Goal: Information Seeking & Learning: Learn about a topic

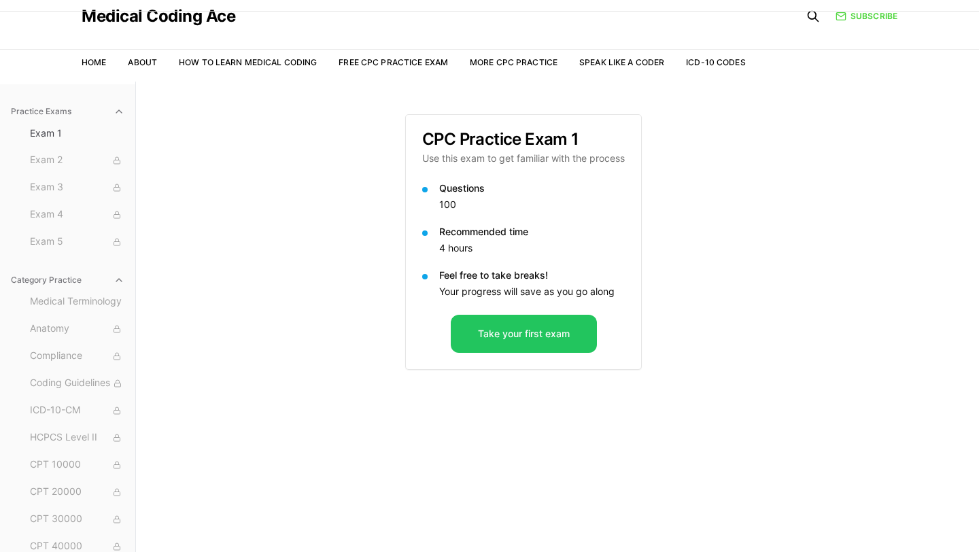
scroll to position [46, 0]
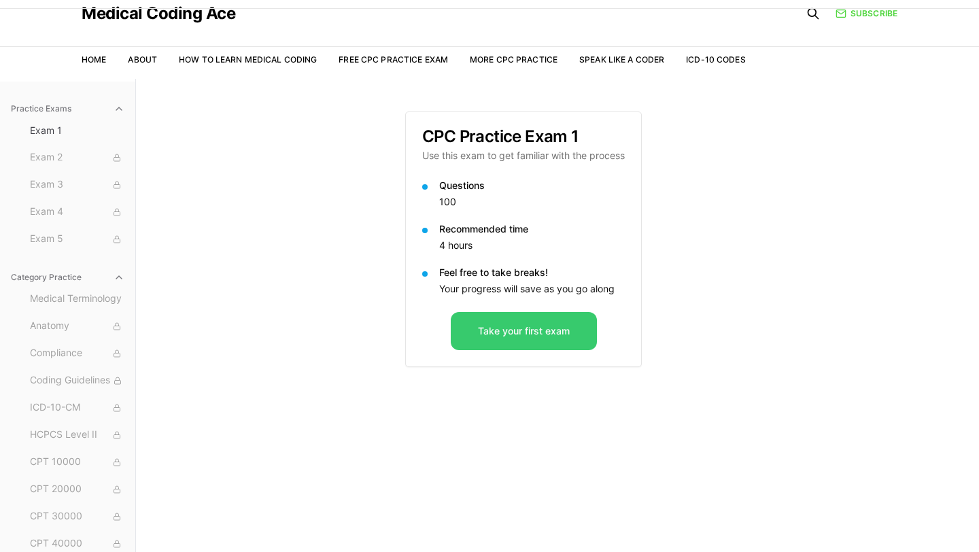
click at [529, 324] on button "Take your first exam" at bounding box center [524, 331] width 146 height 38
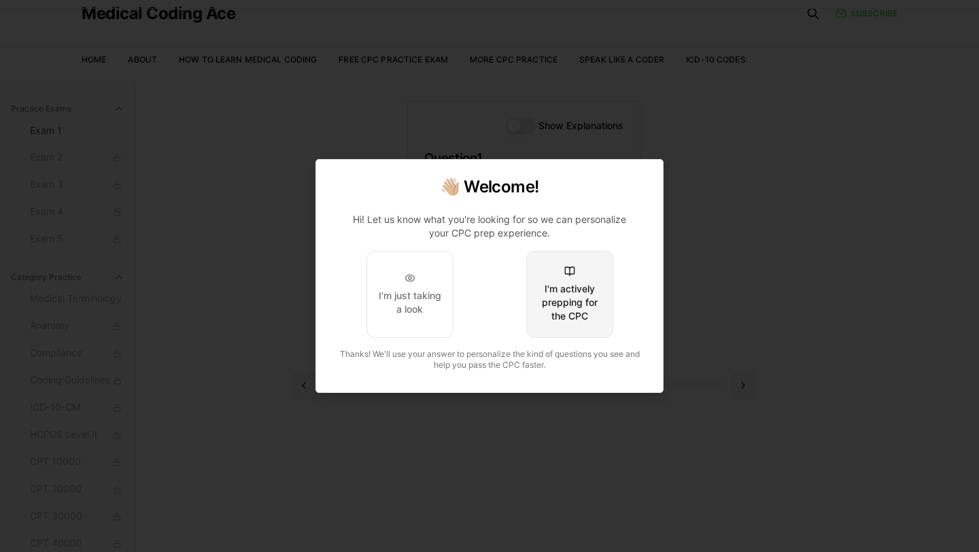
click at [576, 309] on div "I'm actively prepping for the CPC" at bounding box center [570, 302] width 64 height 41
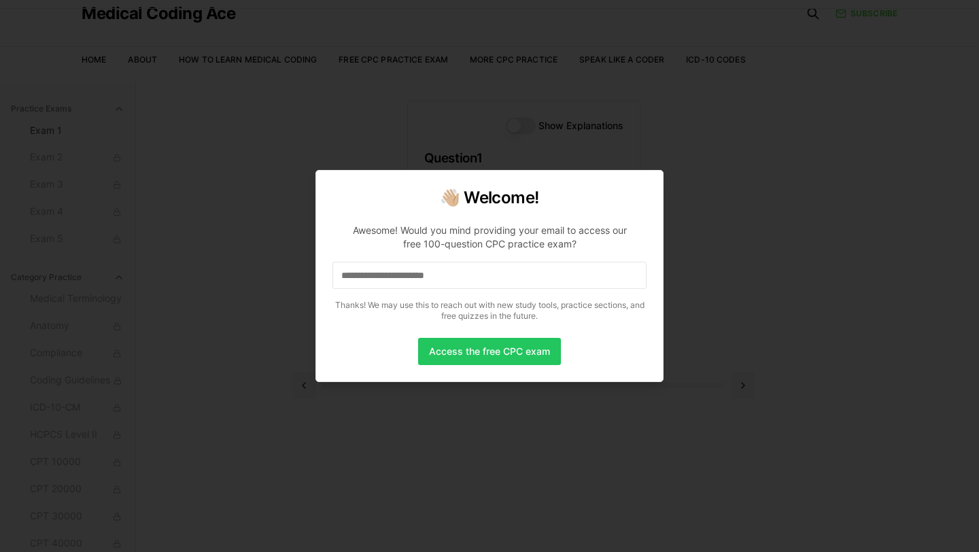
click at [478, 283] on input at bounding box center [489, 275] width 314 height 27
click at [514, 357] on button "Access the free CPC exam" at bounding box center [489, 351] width 143 height 27
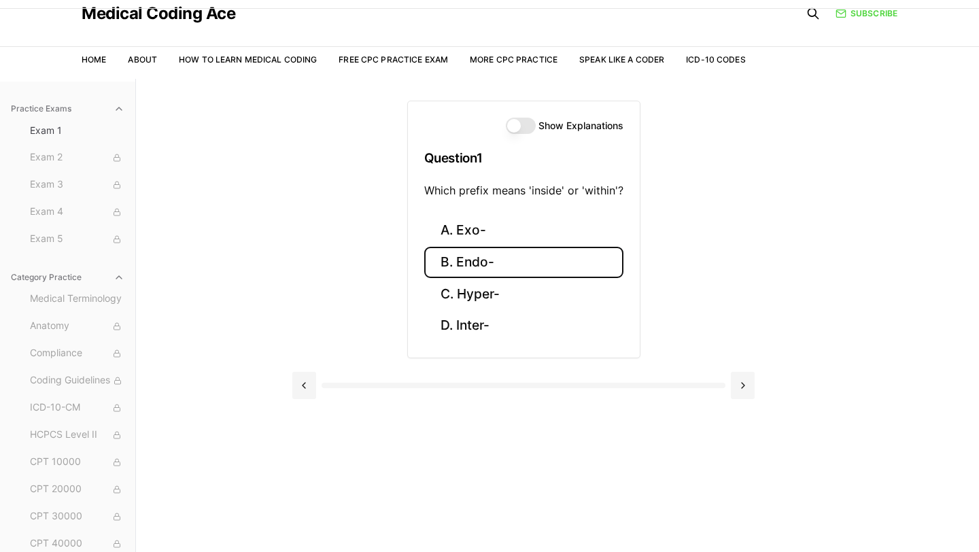
click at [478, 268] on button "B. Endo-" at bounding box center [523, 263] width 199 height 32
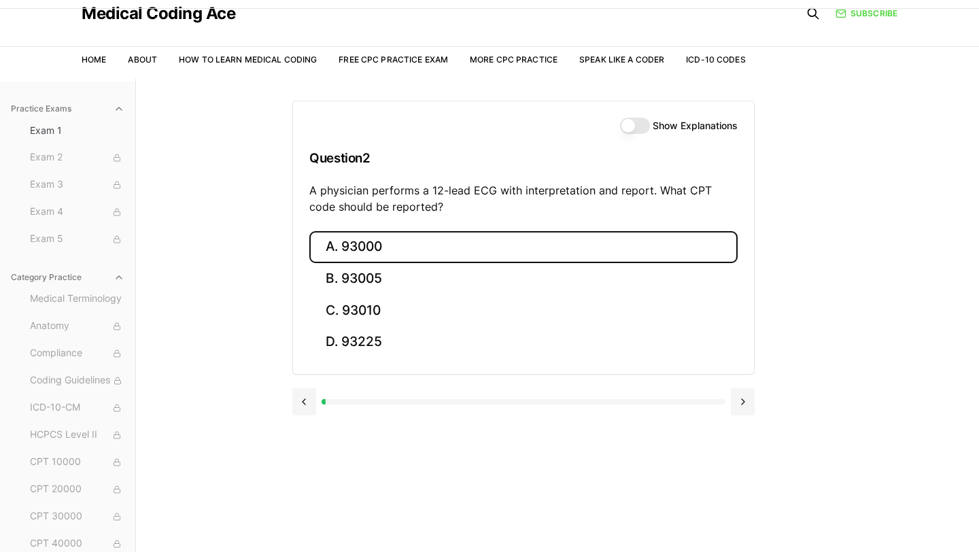
click at [483, 247] on button "A. 93000" at bounding box center [523, 247] width 428 height 32
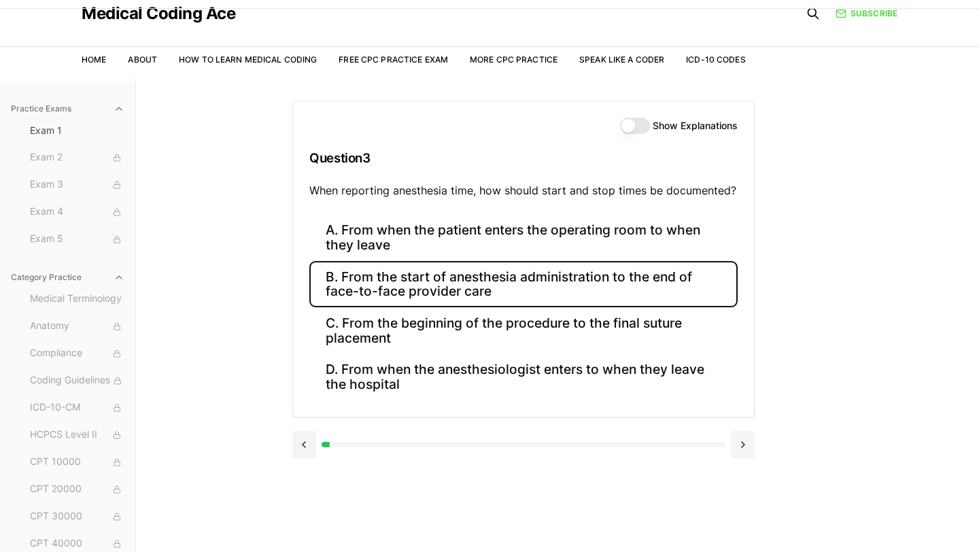
click at [444, 290] on button "B. From the start of anesthesia administration to the end of face-to-face provi…" at bounding box center [523, 284] width 428 height 46
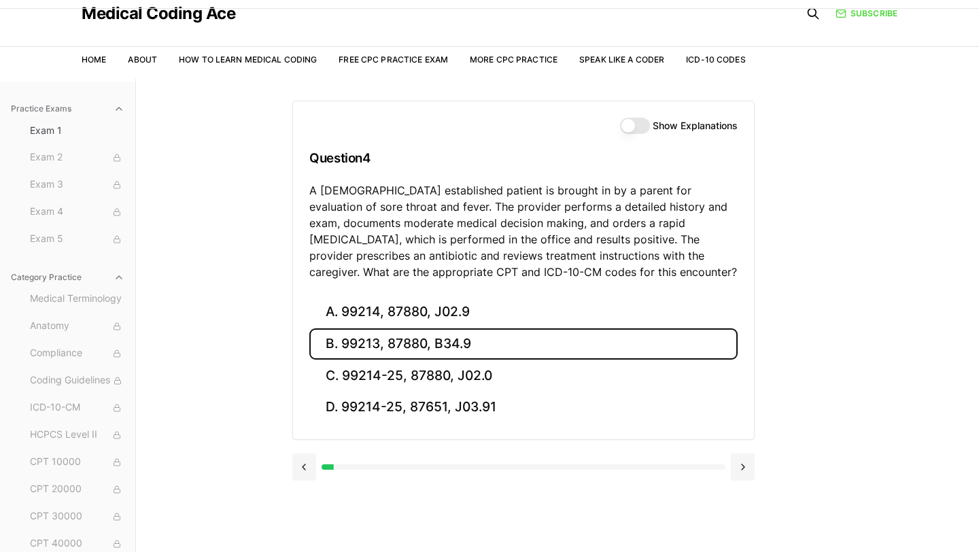
click at [351, 338] on button "B. 99213, 87880, B34.9" at bounding box center [523, 344] width 428 height 32
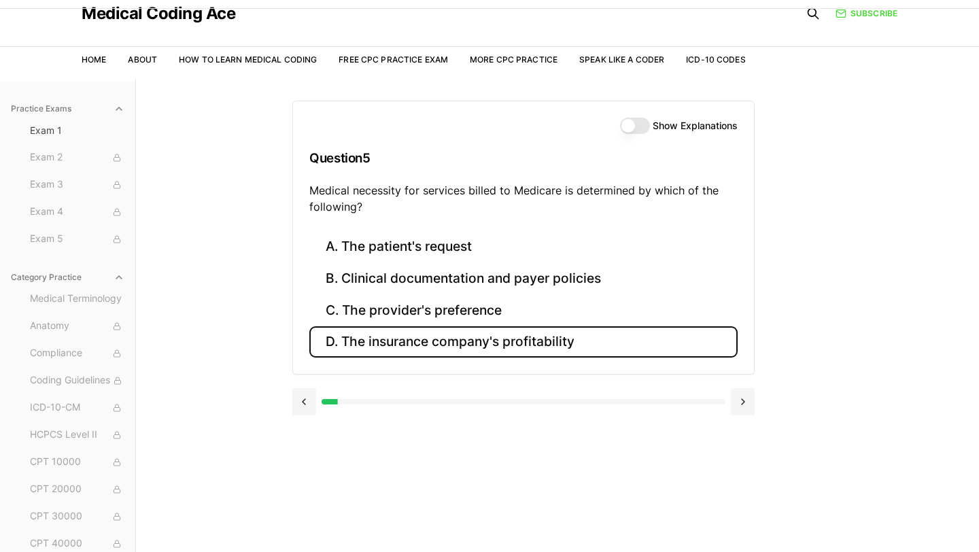
click at [472, 336] on button "D. The insurance company's profitability" at bounding box center [523, 342] width 428 height 32
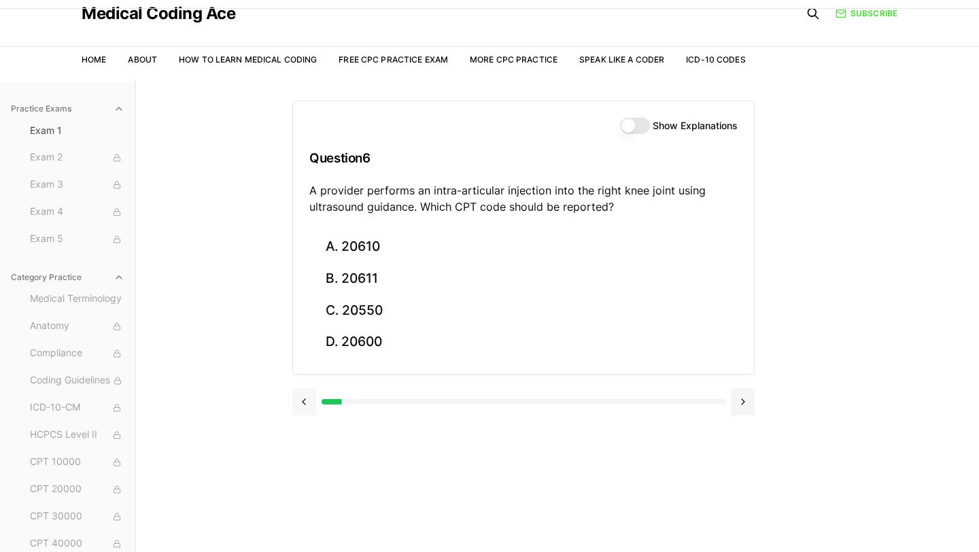
click at [299, 399] on button at bounding box center [304, 401] width 24 height 27
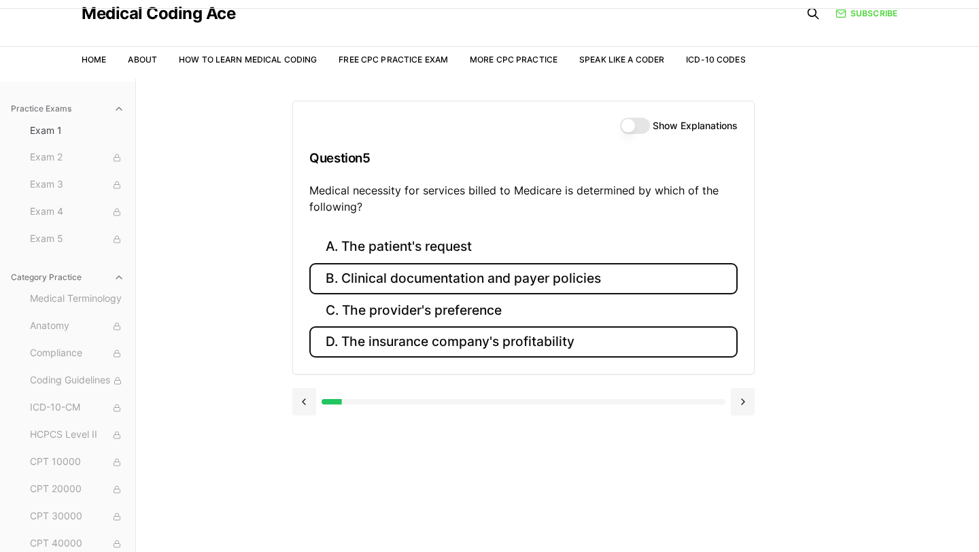
click at [446, 269] on button "B. Clinical documentation and payer policies" at bounding box center [523, 279] width 428 height 32
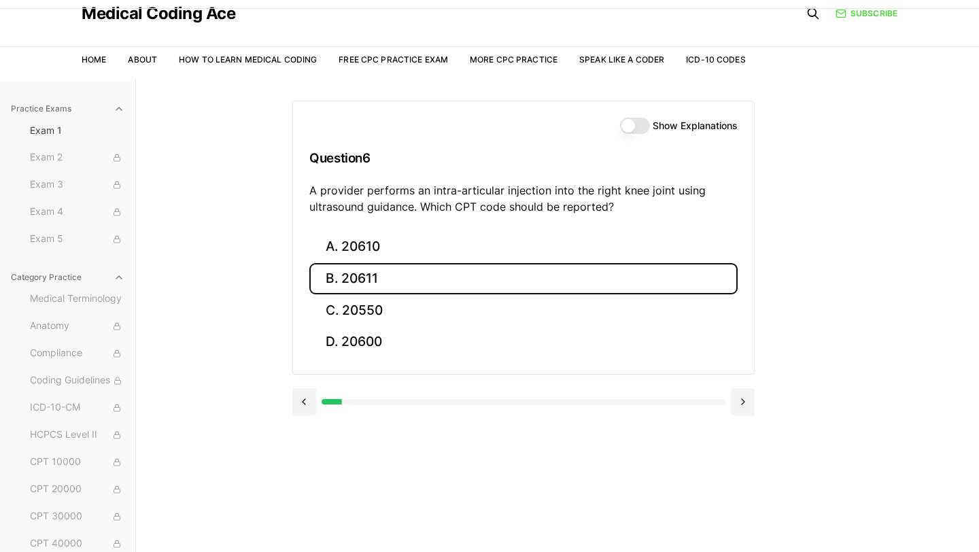
click at [389, 282] on button "B. 20611" at bounding box center [523, 279] width 428 height 32
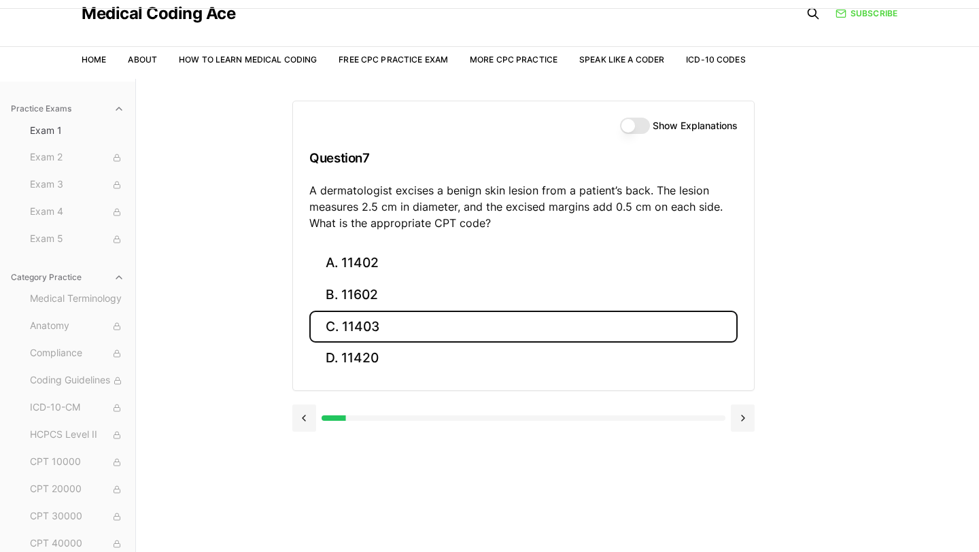
click at [536, 321] on button "C. 11403" at bounding box center [523, 327] width 428 height 32
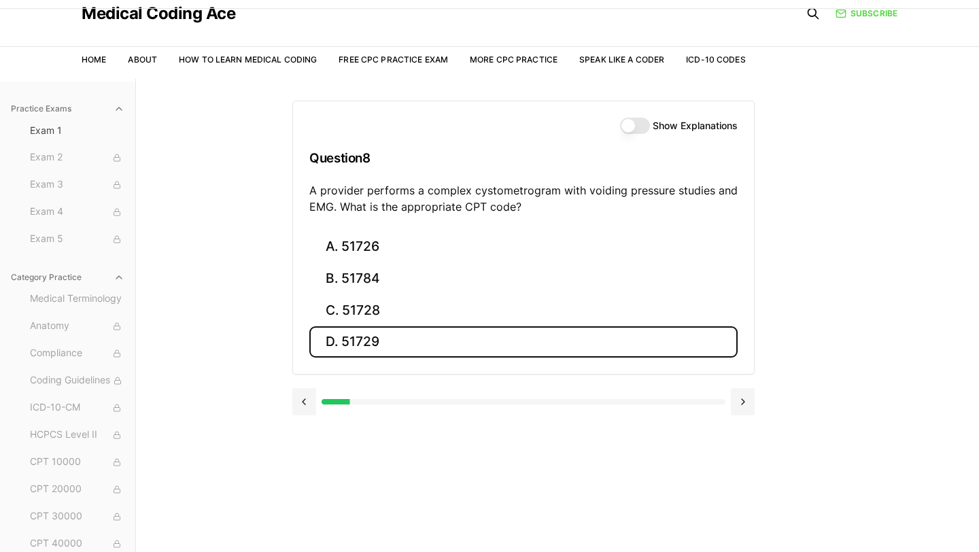
click at [523, 355] on button "D. 51729" at bounding box center [523, 342] width 428 height 32
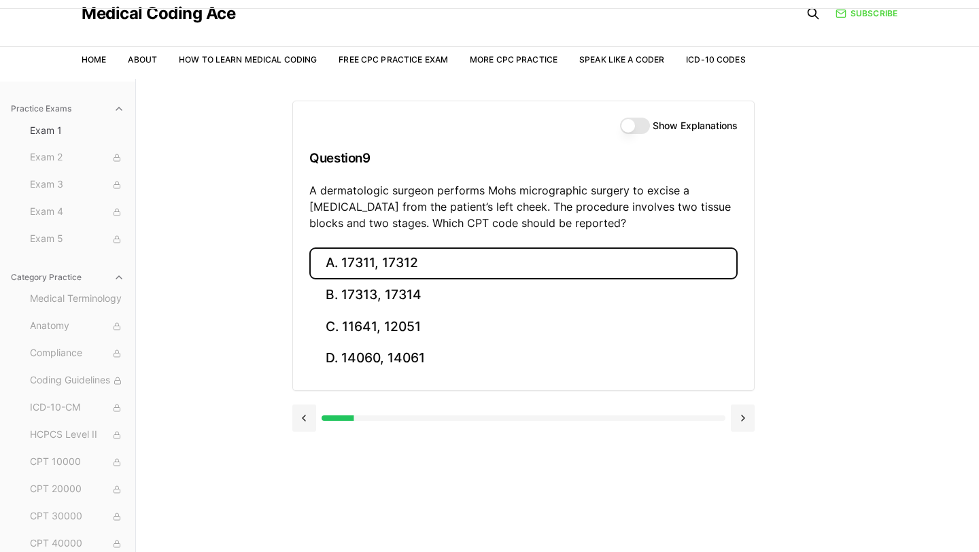
click at [436, 261] on button "A. 17311, 17312" at bounding box center [523, 263] width 428 height 32
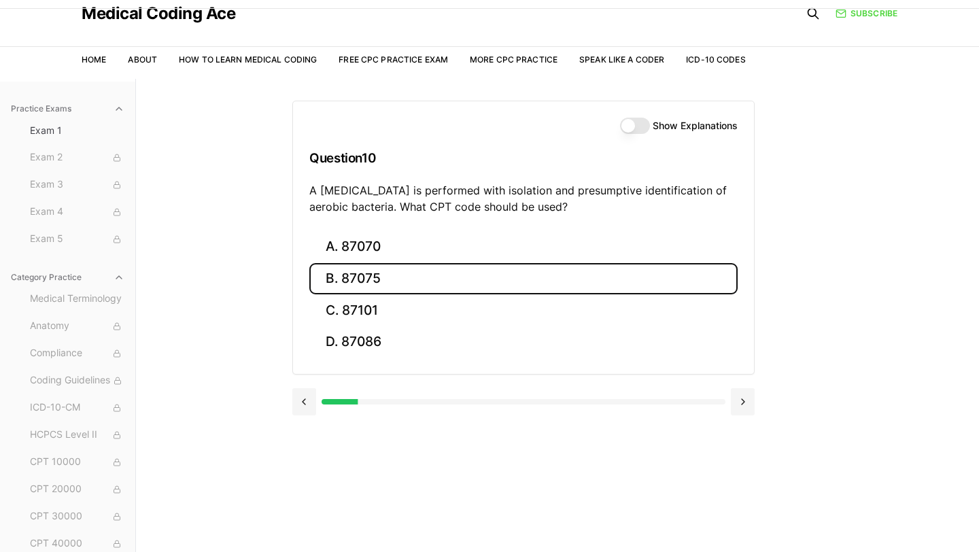
click at [427, 270] on button "B. 87075" at bounding box center [523, 279] width 428 height 32
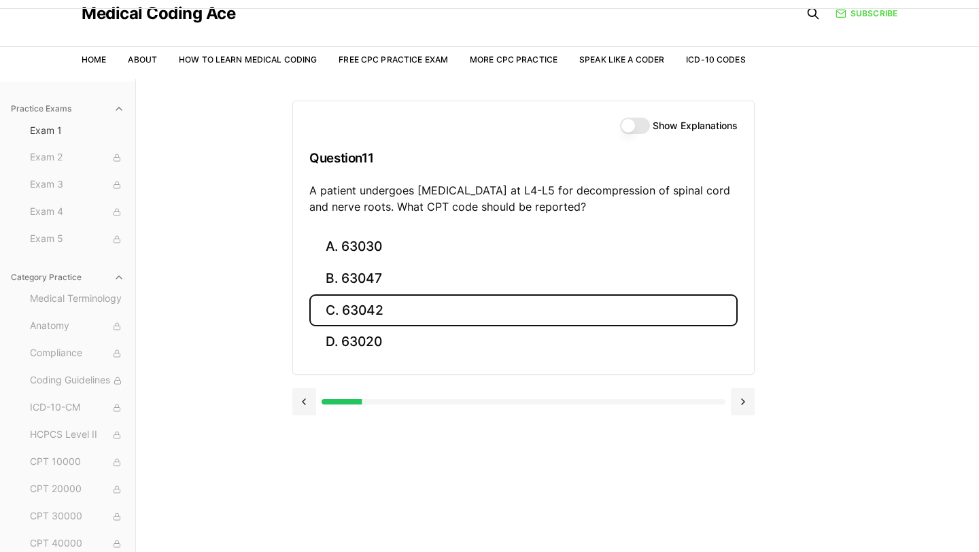
click at [407, 311] on button "C. 63042" at bounding box center [523, 310] width 428 height 32
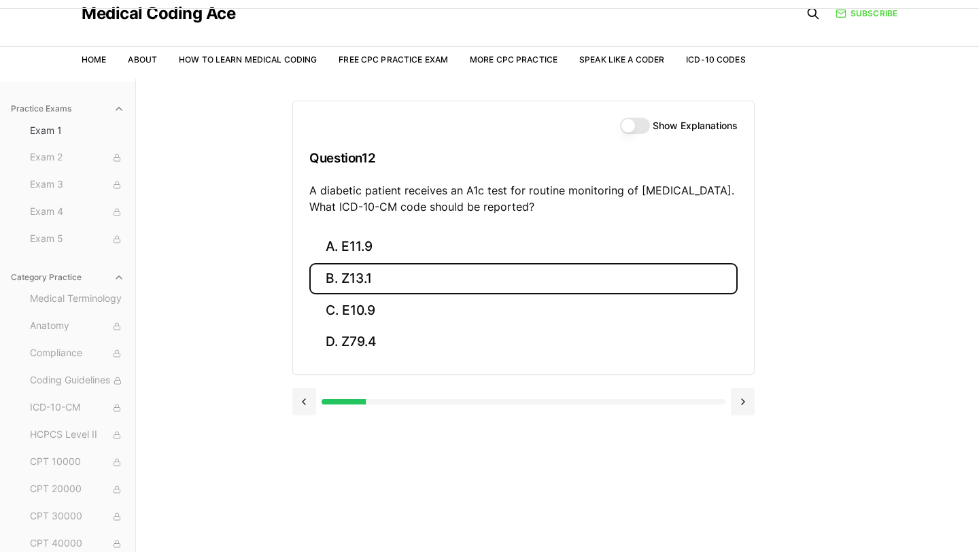
click at [352, 273] on button "B. Z13.1" at bounding box center [523, 279] width 428 height 32
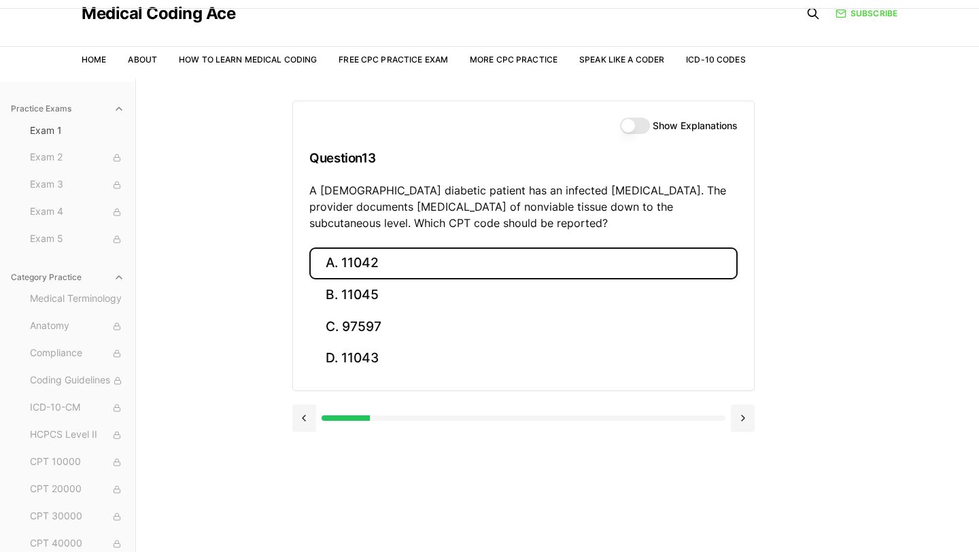
click at [360, 258] on button "A. 11042" at bounding box center [523, 263] width 428 height 32
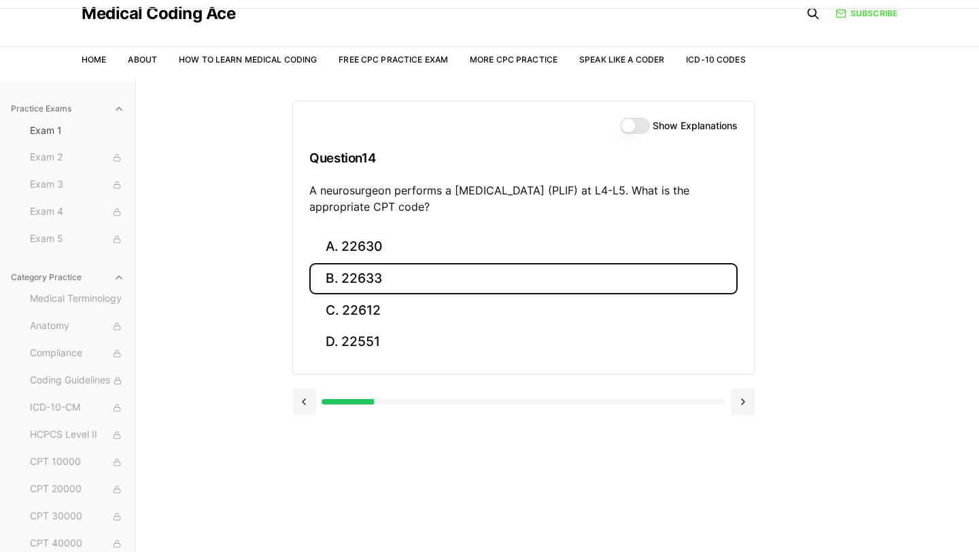
click at [668, 282] on button "B. 22633" at bounding box center [523, 279] width 428 height 32
click at [668, 282] on button "B. Z12.2" at bounding box center [523, 279] width 428 height 32
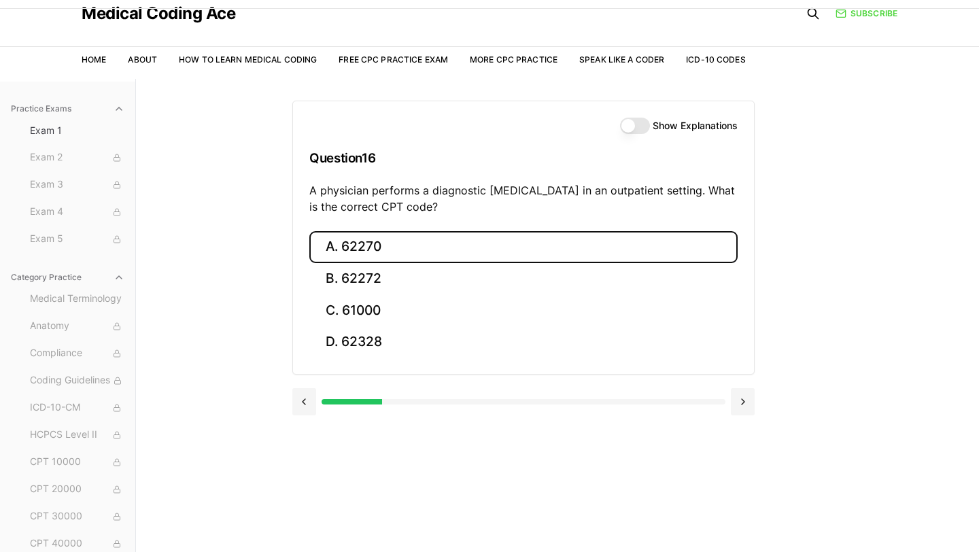
click at [710, 262] on button "A. 62270" at bounding box center [523, 247] width 428 height 32
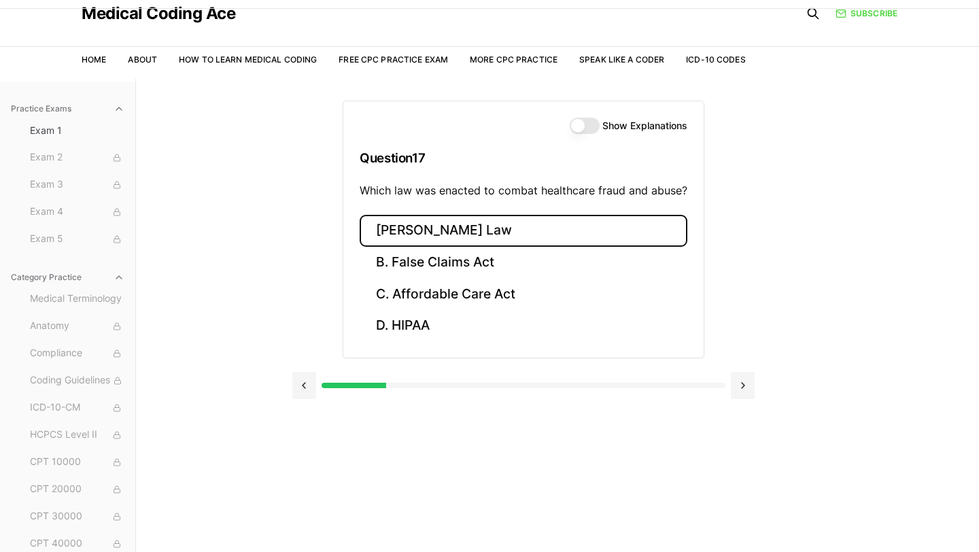
click at [444, 226] on button "[PERSON_NAME] Law" at bounding box center [524, 231] width 328 height 32
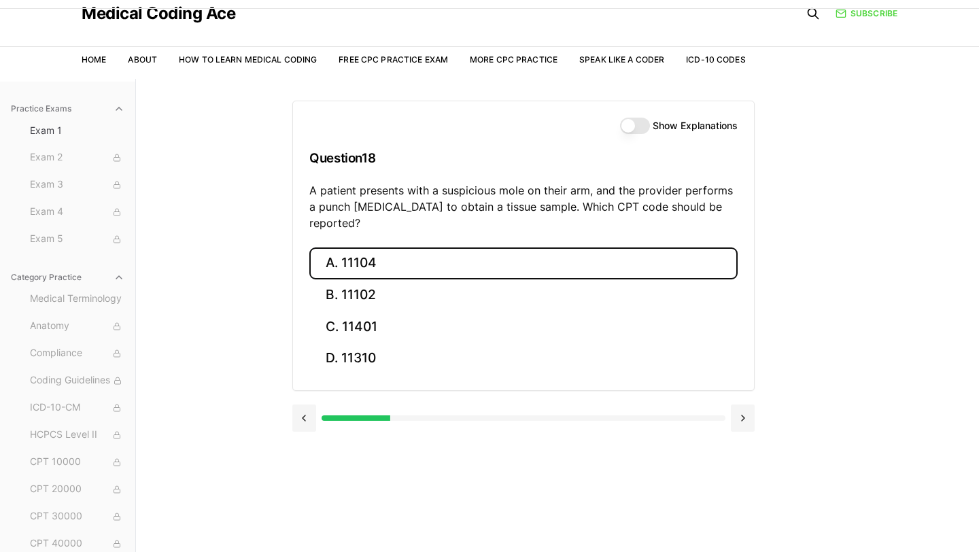
click at [510, 249] on button "A. 11104" at bounding box center [523, 263] width 428 height 32
click at [379, 262] on button "A. S52.501A" at bounding box center [523, 263] width 428 height 32
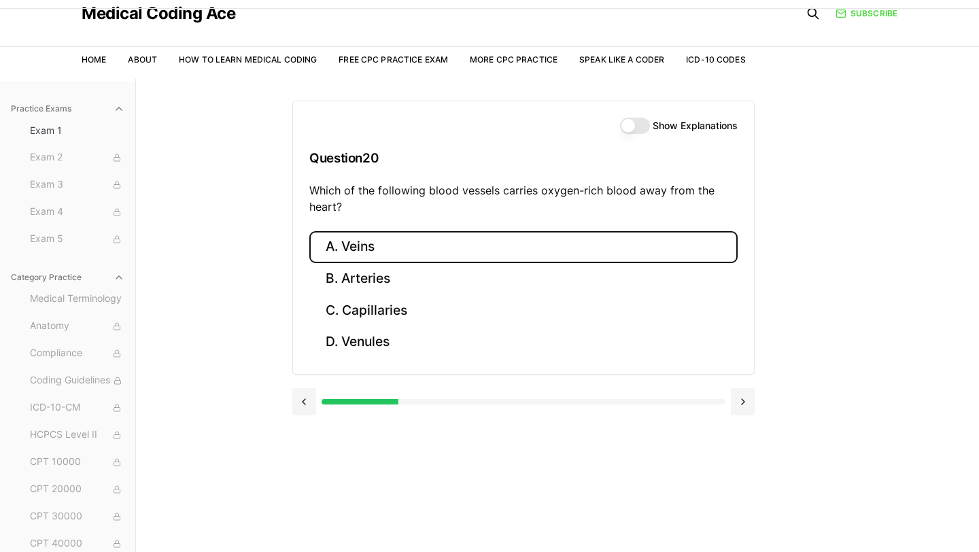
click at [433, 250] on button "A. Veins" at bounding box center [523, 247] width 428 height 32
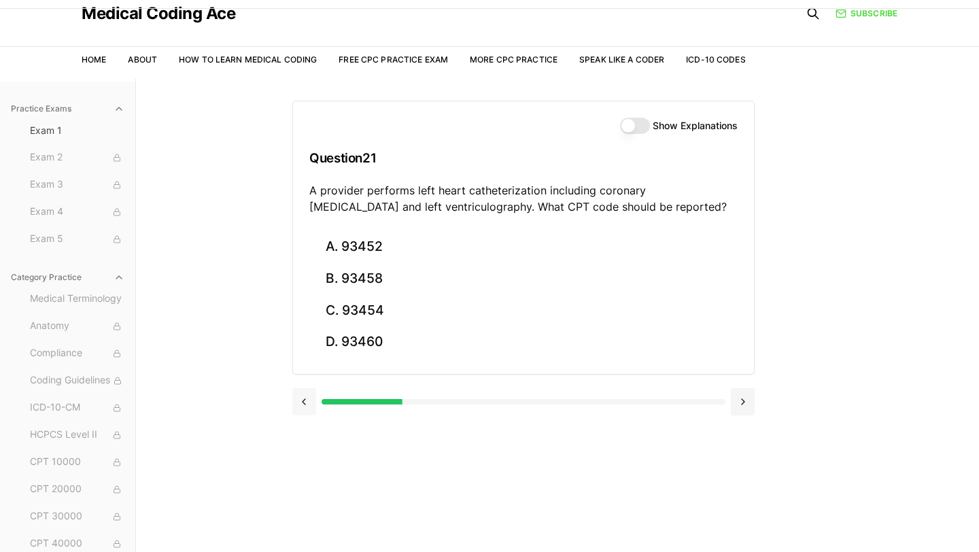
click at [304, 394] on button at bounding box center [304, 401] width 24 height 27
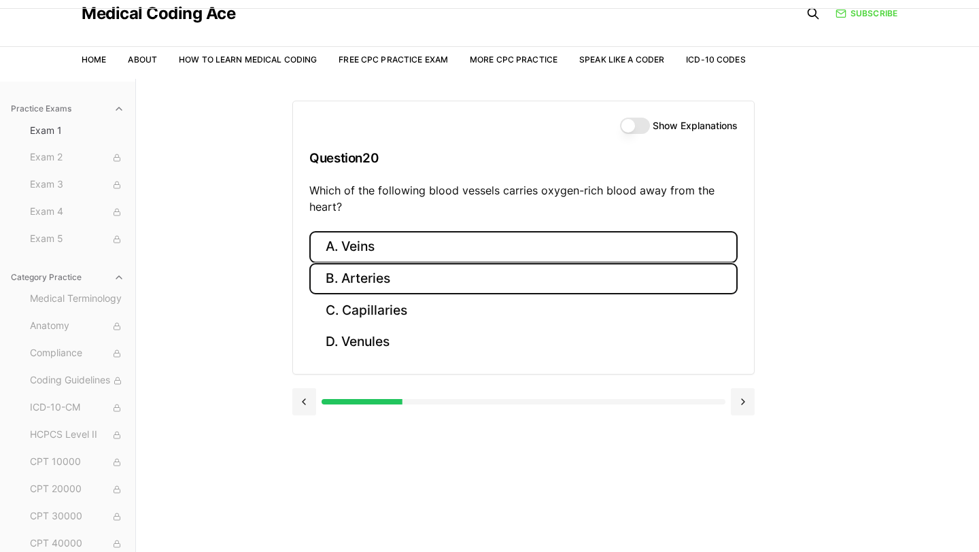
click at [381, 277] on button "B. Arteries" at bounding box center [523, 279] width 428 height 32
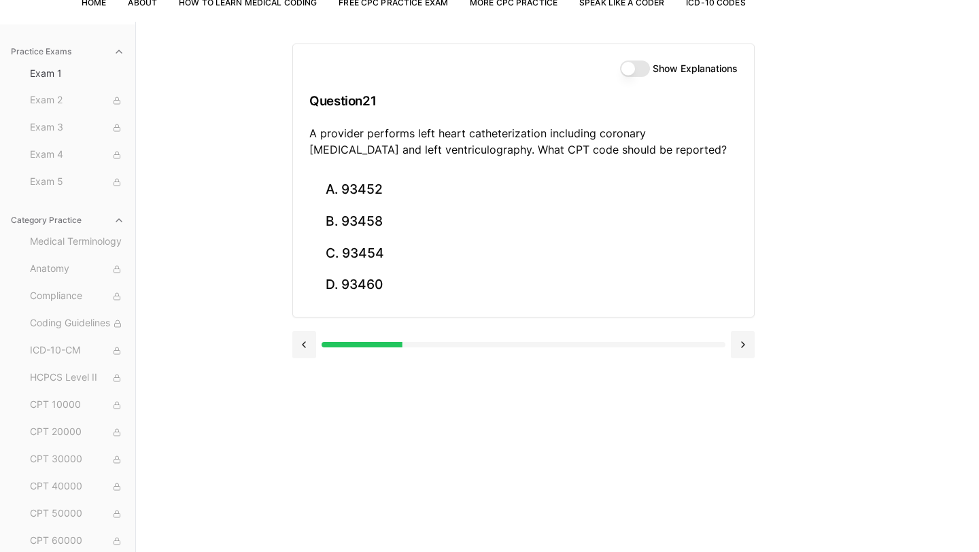
scroll to position [125, 0]
